Goal: Find specific page/section: Find specific page/section

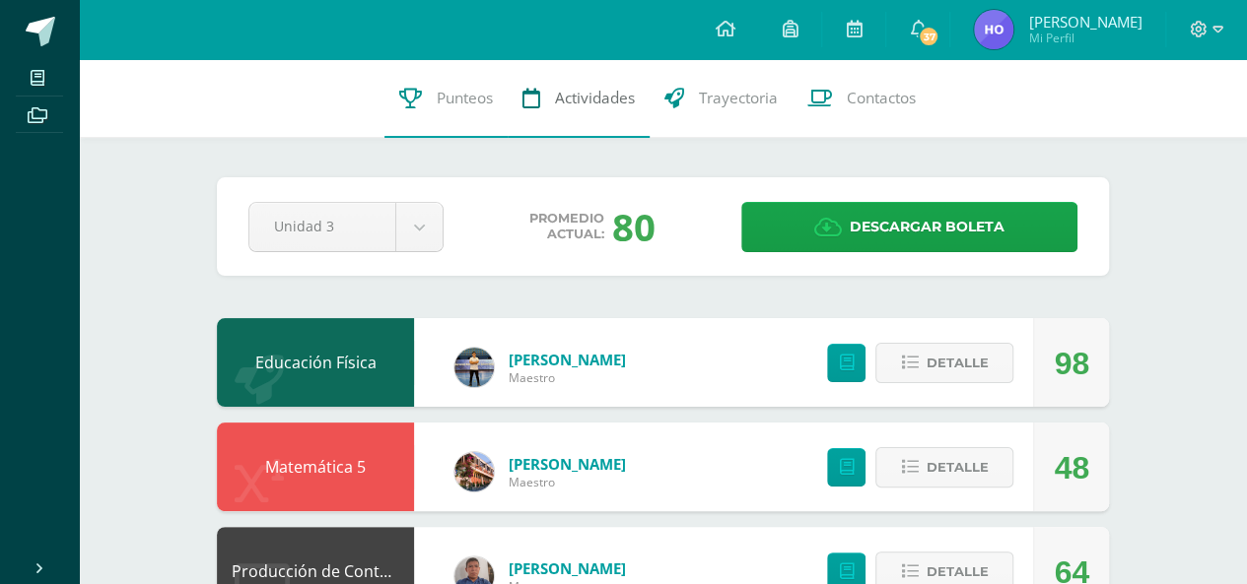
click at [570, 101] on span "Actividades" at bounding box center [595, 98] width 80 height 21
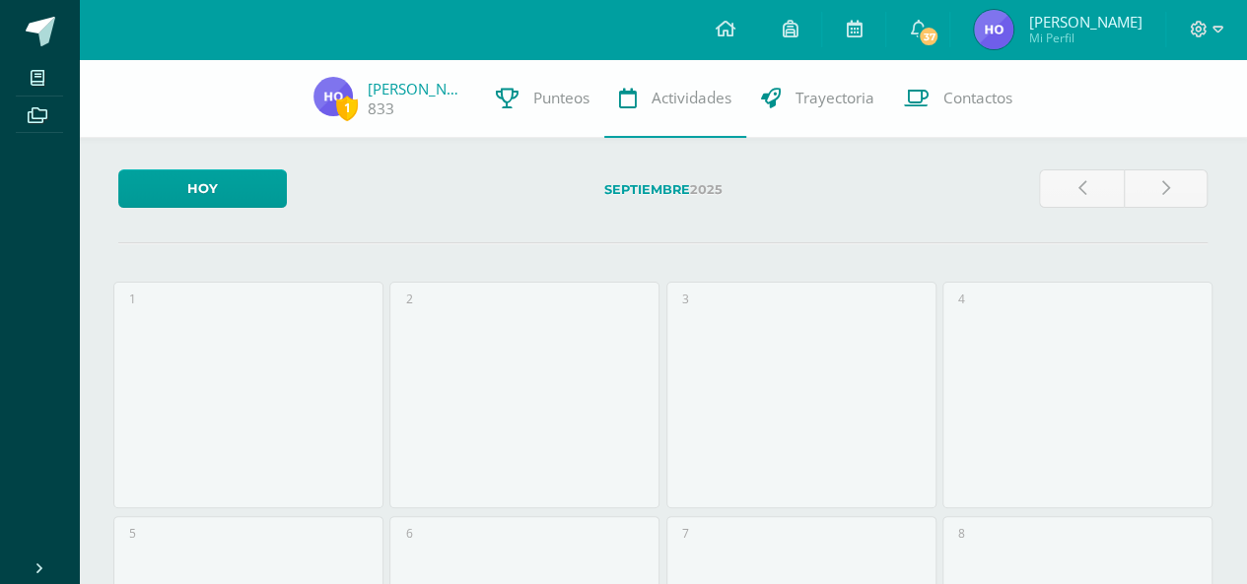
click at [580, 222] on div "Septiembre 2025" at bounding box center [663, 196] width 736 height 54
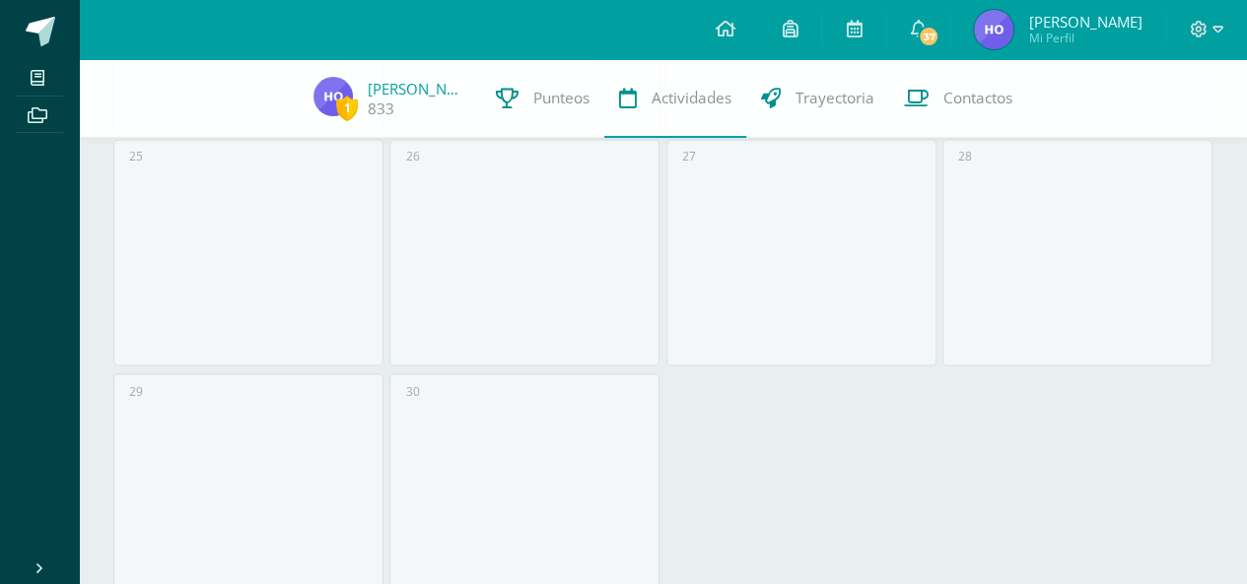
scroll to position [1611, 0]
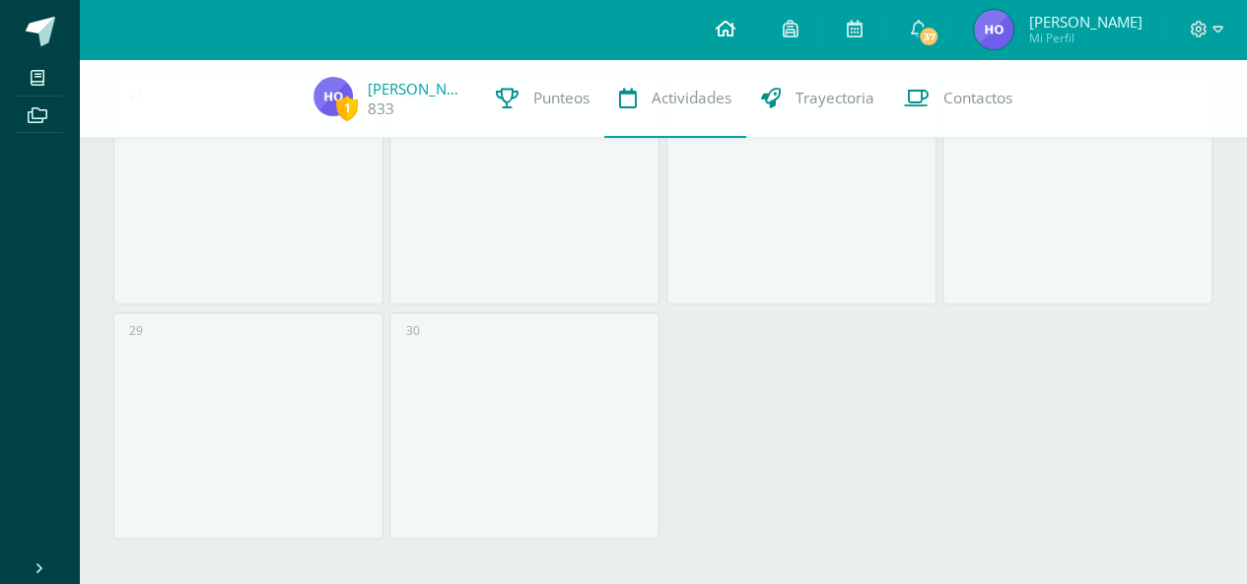
click at [734, 30] on icon at bounding box center [724, 29] width 20 height 18
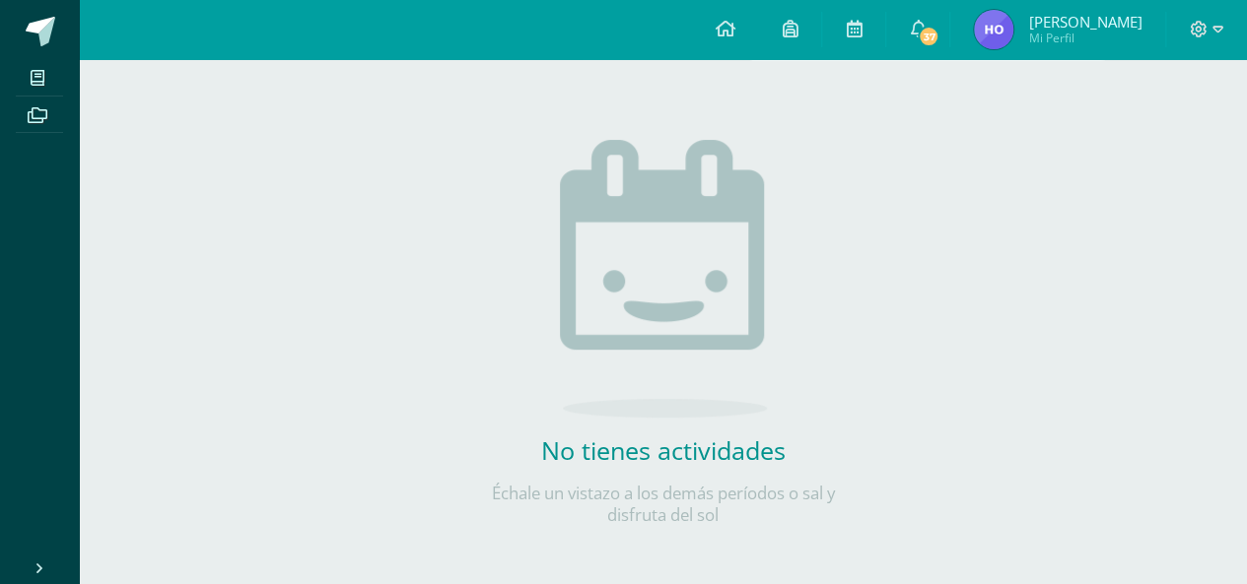
scroll to position [217, 0]
